Goal: Task Accomplishment & Management: Manage account settings

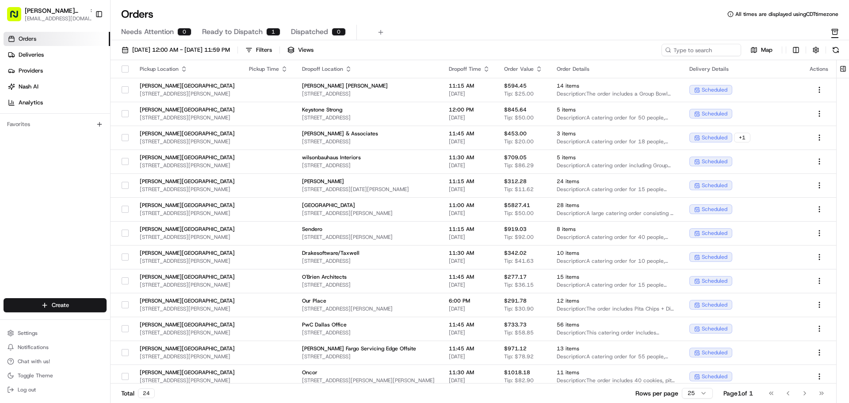
click at [195, 33] on div "Needs Attention 0 Ready to Dispatch 1 Dispatched 0" at bounding box center [473, 32] width 705 height 15
click at [215, 31] on span "Ready to Dispatch" at bounding box center [232, 32] width 61 height 11
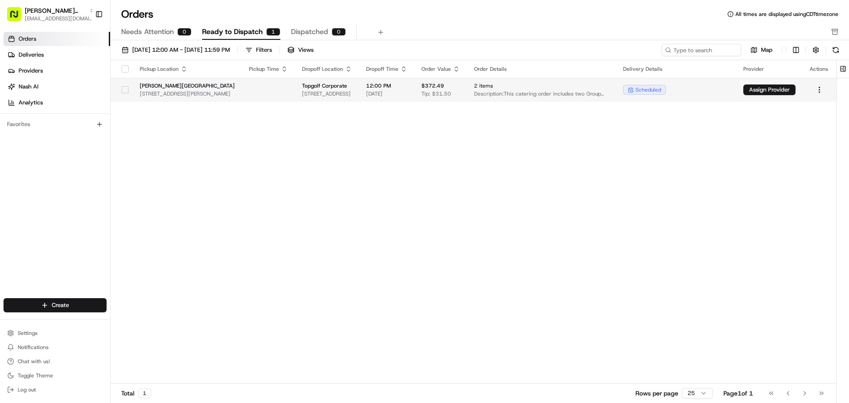
click at [126, 88] on button "button" at bounding box center [125, 89] width 7 height 7
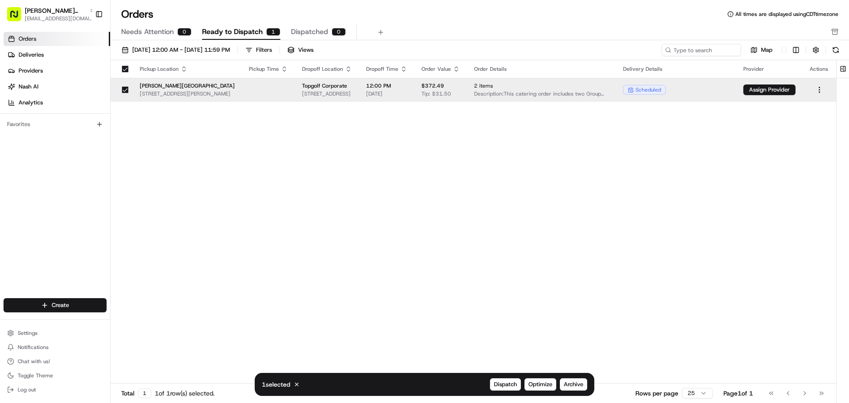
click at [587, 386] on div "1 selected Cancel Dispatch Optimize Archive" at bounding box center [425, 384] width 340 height 23
click at [574, 389] on button "Archive" at bounding box center [573, 384] width 27 height 12
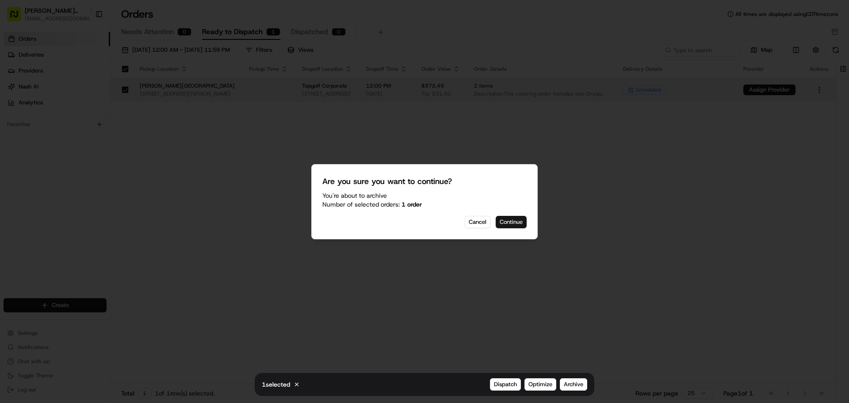
click at [515, 218] on button "Continue" at bounding box center [511, 222] width 31 height 12
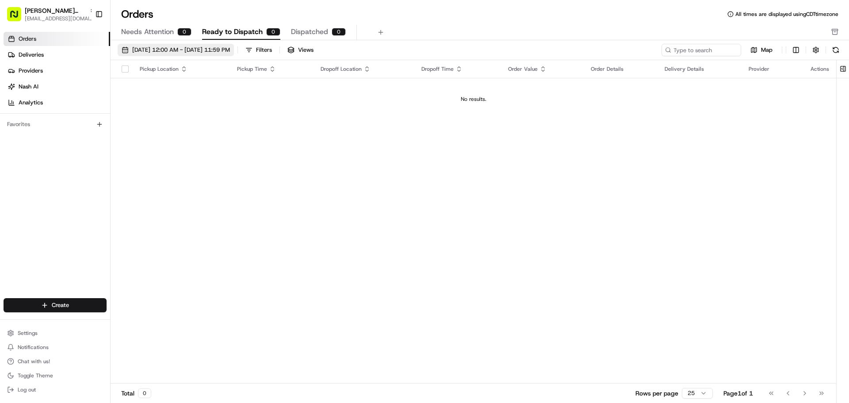
click at [142, 50] on span "[DATE] 12:00 AM - [DATE] 11:59 PM" at bounding box center [181, 50] width 98 height 8
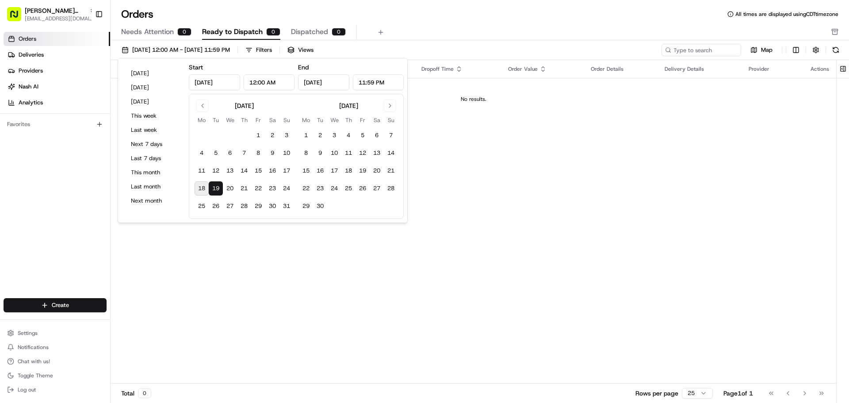
click at [221, 192] on button "19" at bounding box center [216, 188] width 14 height 14
click at [709, 276] on div "Pickup Location Pickup Time Dropoff Location Dropoff Time Order Value Order Det…" at bounding box center [473, 221] width 725 height 323
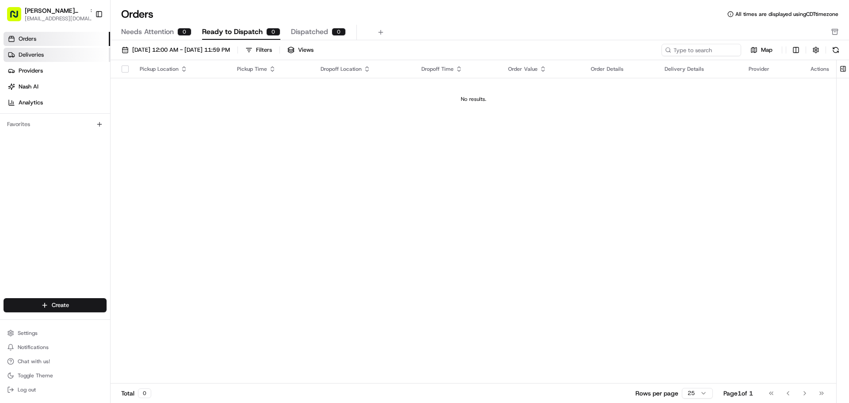
click at [68, 55] on link "Deliveries" at bounding box center [57, 55] width 107 height 14
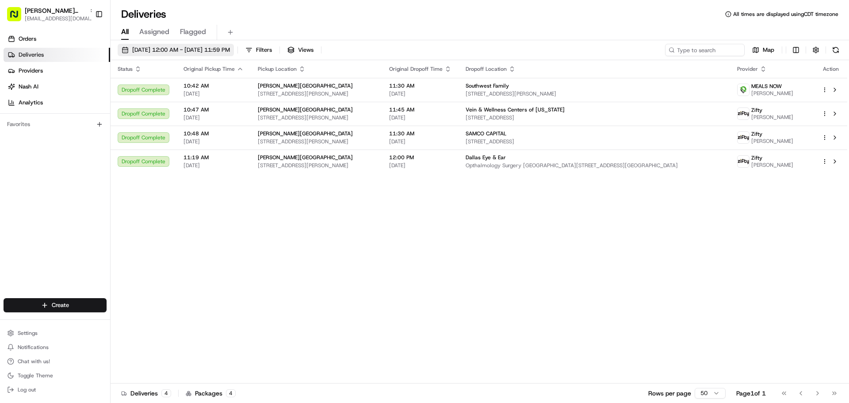
click at [137, 45] on button "08/18/2025 12:00 AM - 08/18/2025 11:59 PM" at bounding box center [176, 50] width 116 height 12
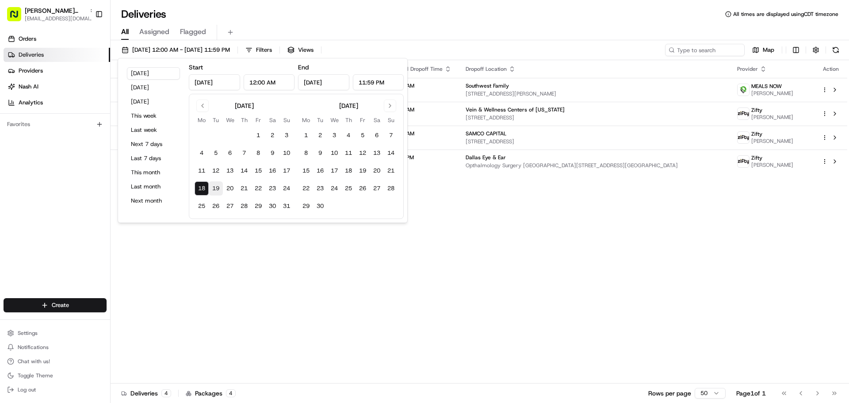
click at [219, 190] on button "19" at bounding box center [216, 188] width 14 height 14
type input "Aug 19, 2025"
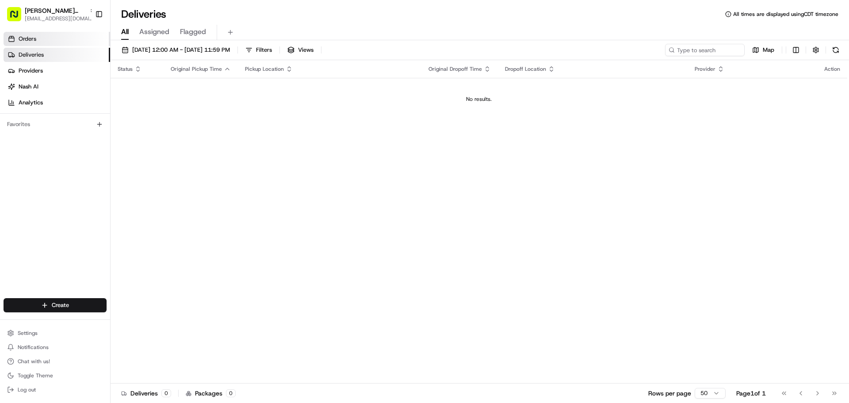
click at [75, 45] on link "Orders" at bounding box center [57, 39] width 107 height 14
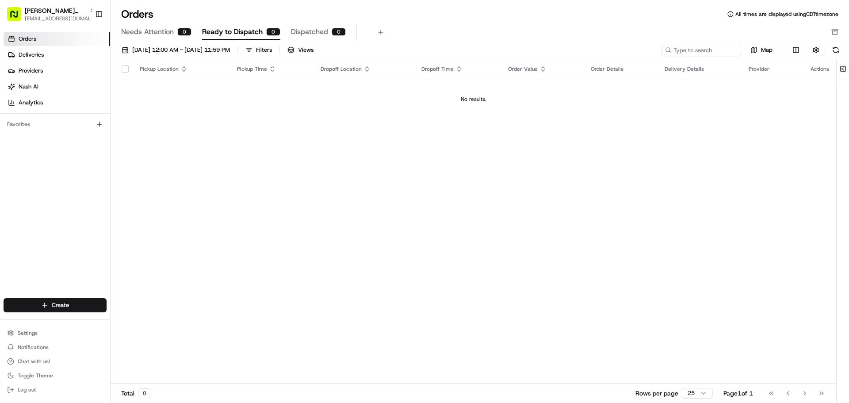
click at [839, 33] on div "Needs Attention 0 Ready to Dispatch 0 Dispatched 0" at bounding box center [480, 32] width 738 height 15
click at [836, 31] on icon "button" at bounding box center [834, 31] width 7 height 7
